Goal: Transaction & Acquisition: Book appointment/travel/reservation

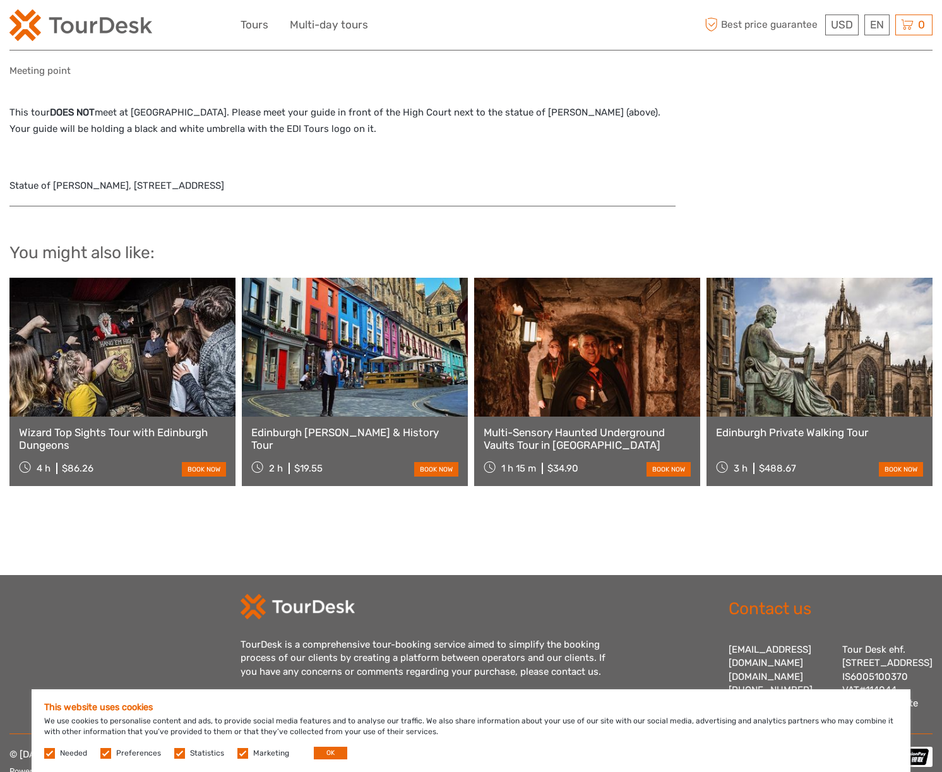
scroll to position [1482, 0]
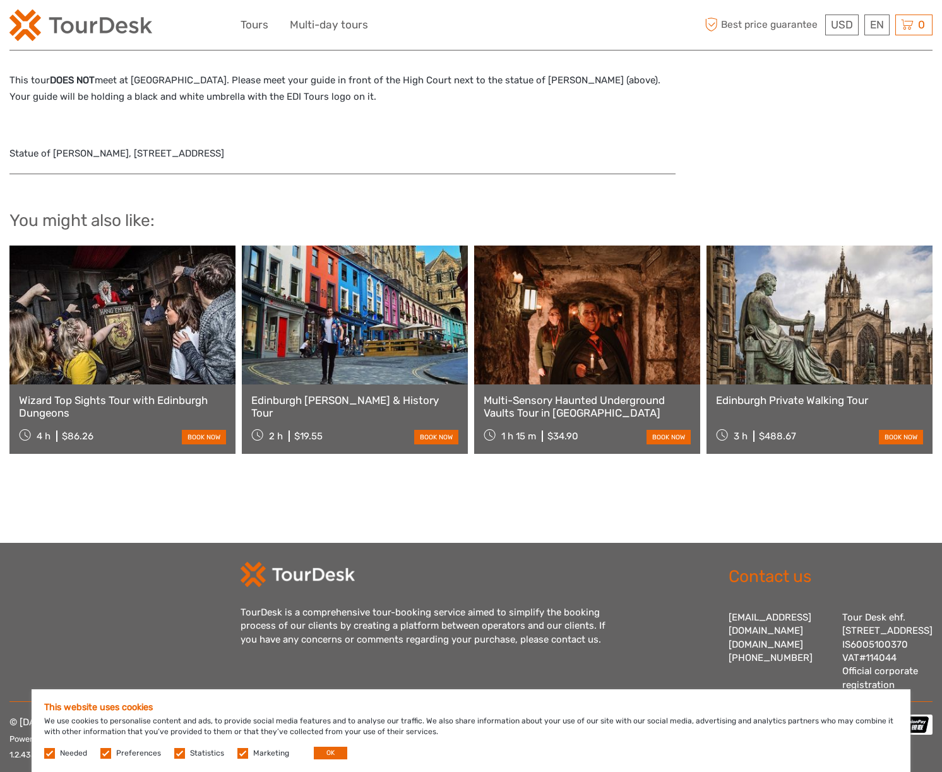
click at [773, 394] on link "Edinburgh Private Walking Tour" at bounding box center [819, 400] width 207 height 13
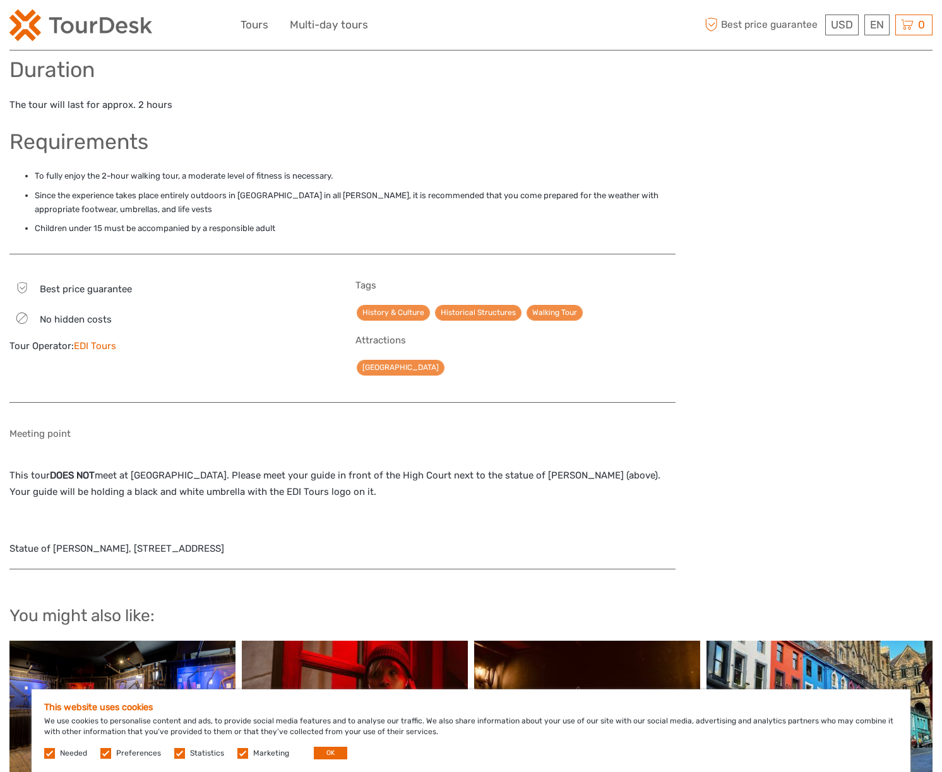
scroll to position [1090, 0]
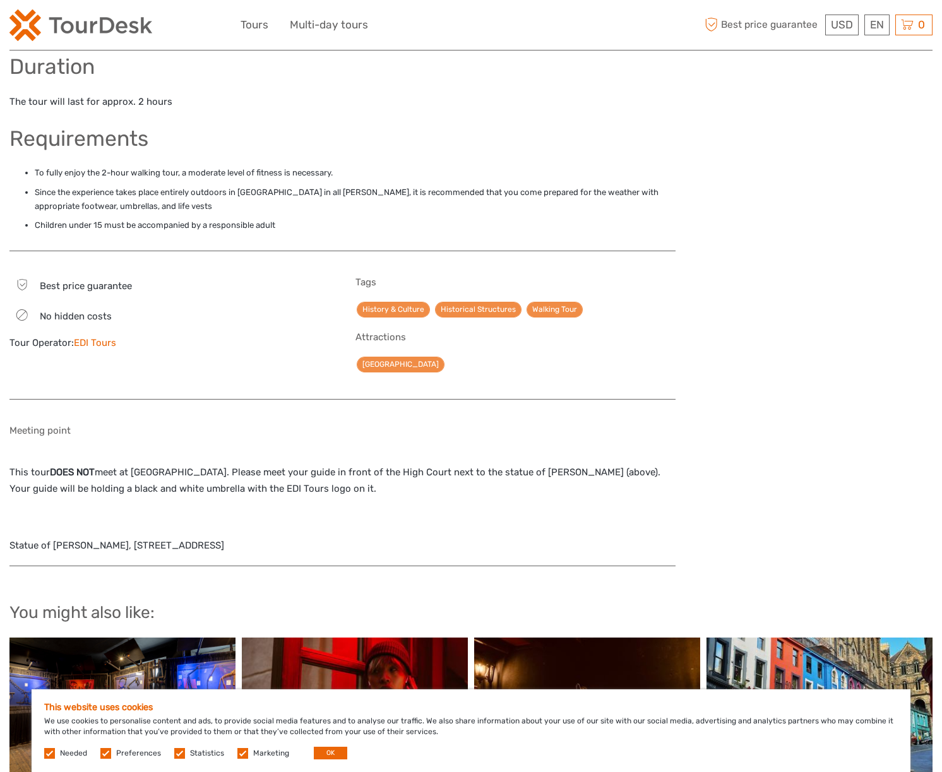
click at [90, 337] on link "EDI Tours" at bounding box center [95, 342] width 42 height 11
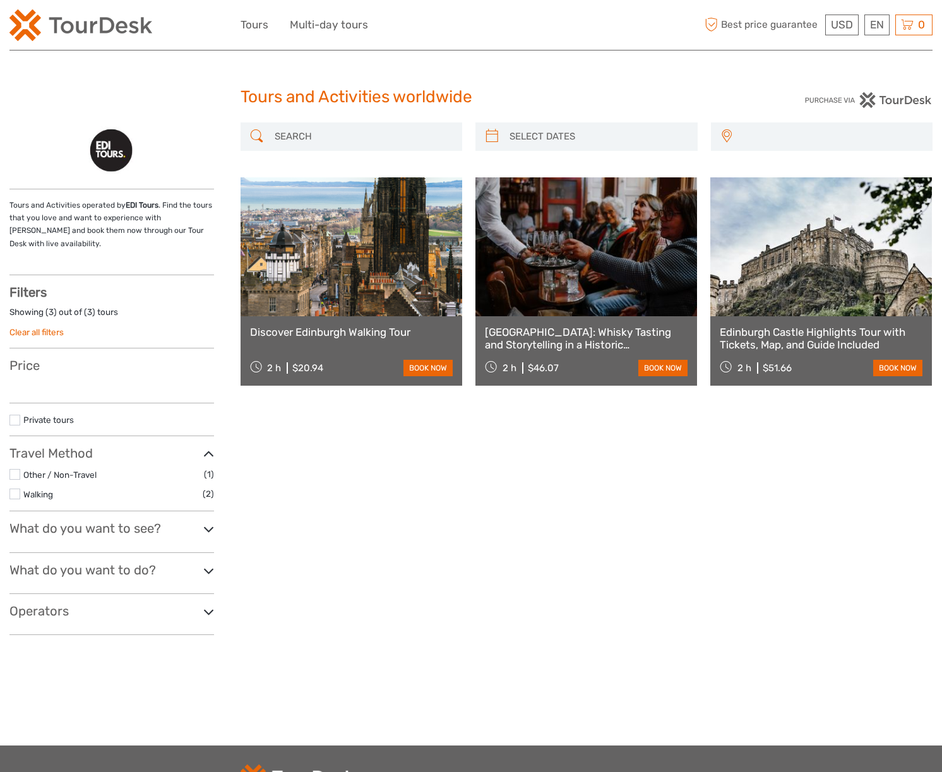
select select
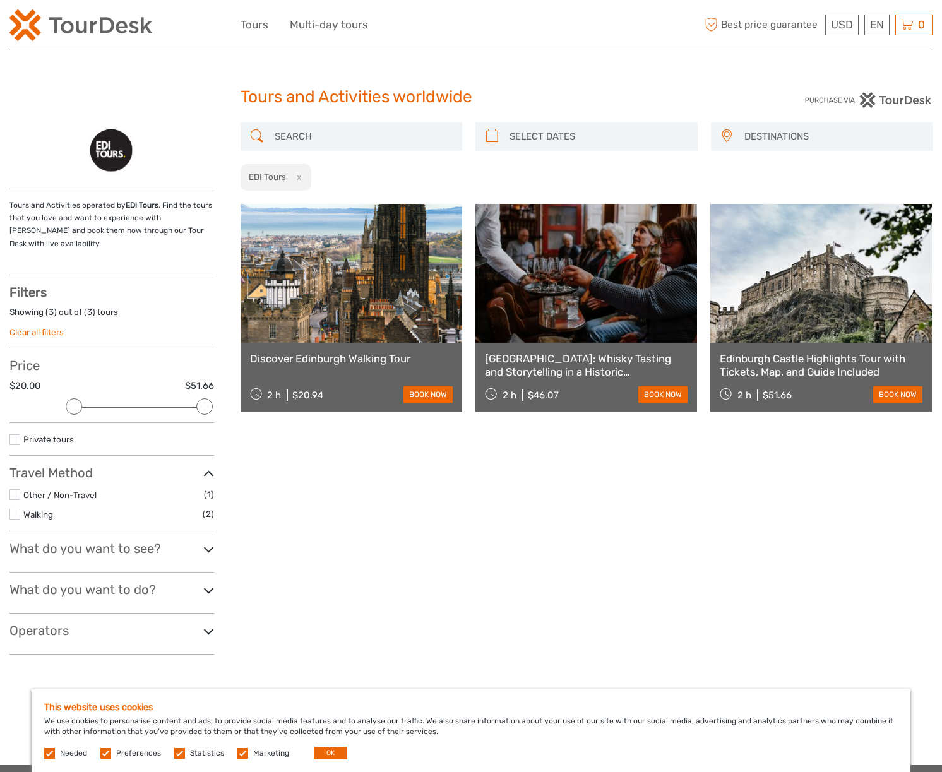
click at [821, 369] on link "Edinburgh Castle Highlights Tour with Tickets, Map, and Guide Included" at bounding box center [821, 365] width 203 height 26
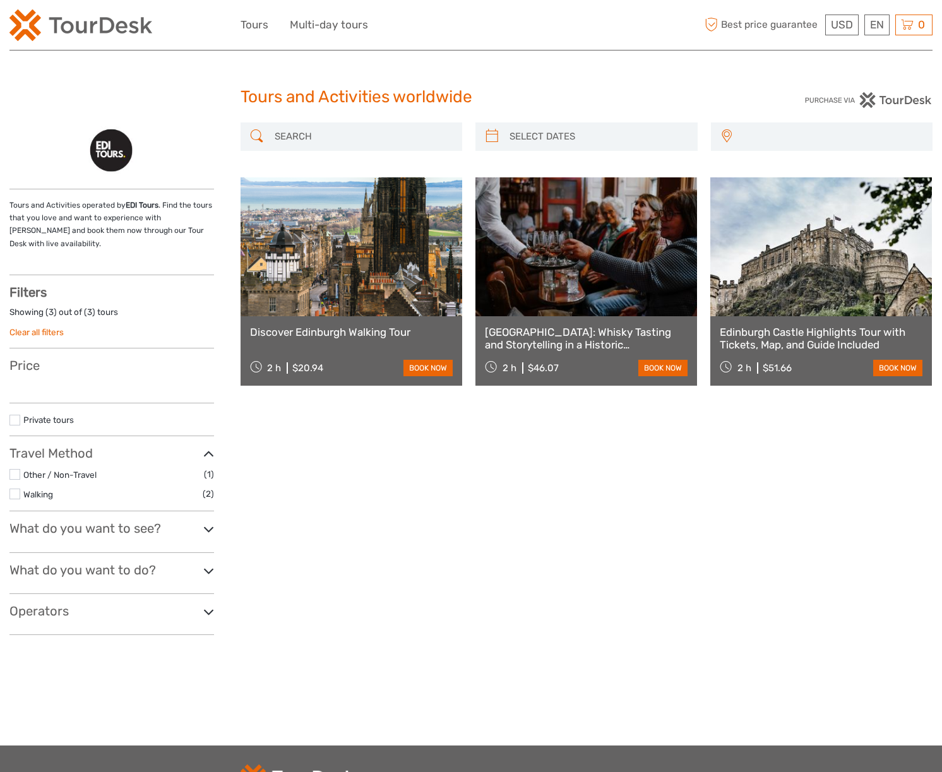
select select
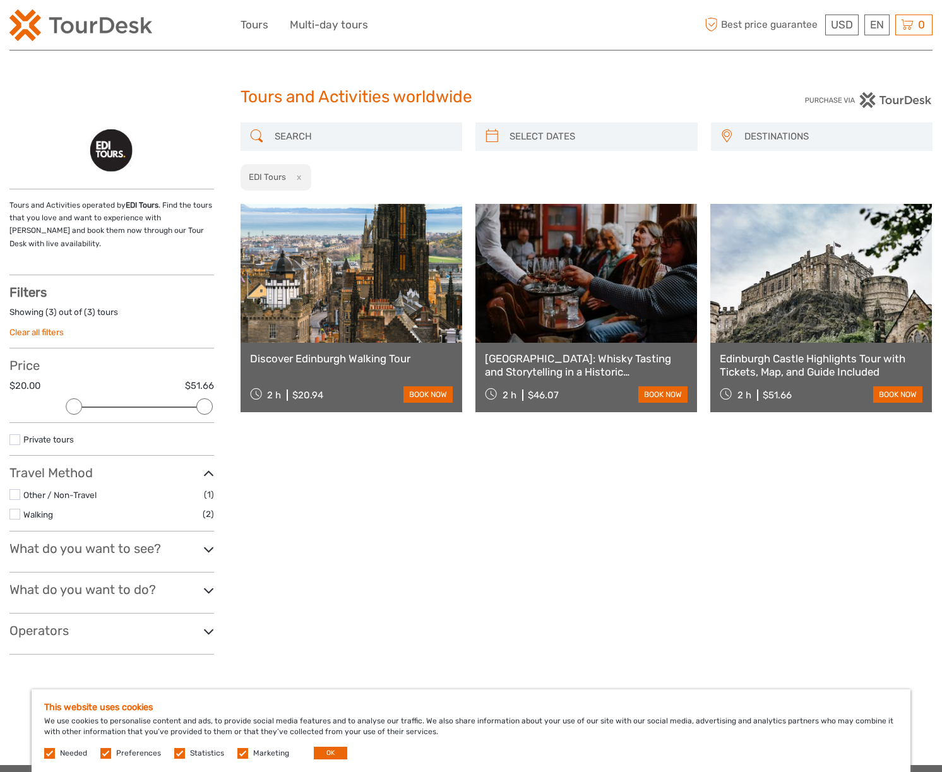
click at [560, 346] on div "Edinburgh: Whisky Tasting and Storytelling in a Historic Edinburgh Pub 2 h $46.…" at bounding box center [587, 377] width 222 height 69
click at [560, 362] on link "[GEOGRAPHIC_DATA]: Whisky Tasting and Storytelling in a Historic [GEOGRAPHIC_DA…" at bounding box center [586, 365] width 203 height 26
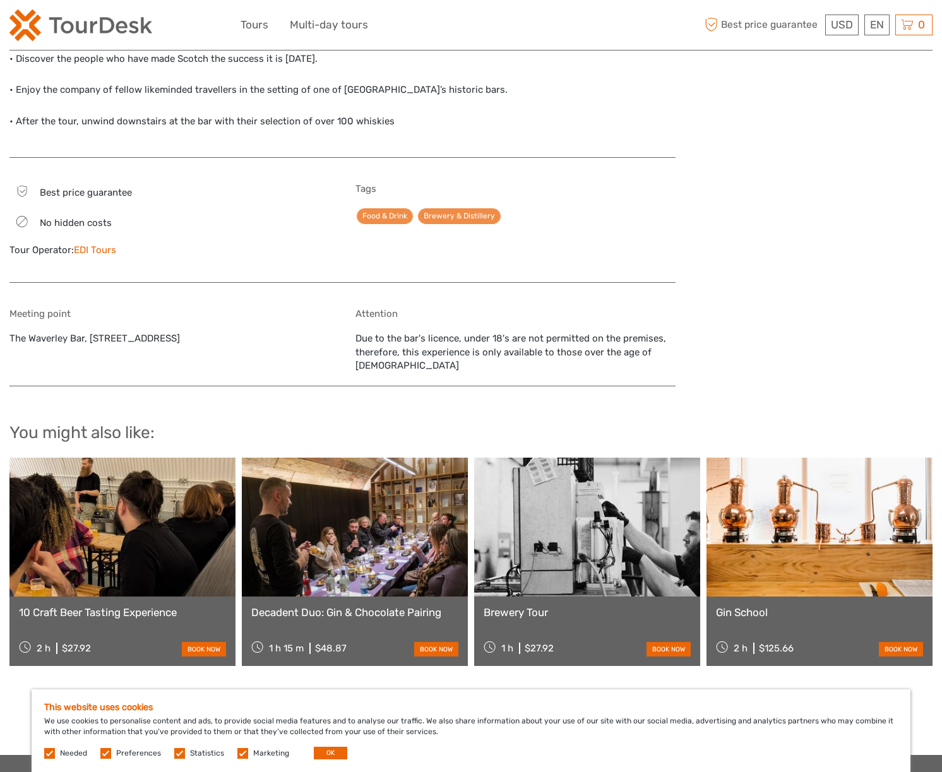
scroll to position [1627, 0]
